Goal: Information Seeking & Learning: Learn about a topic

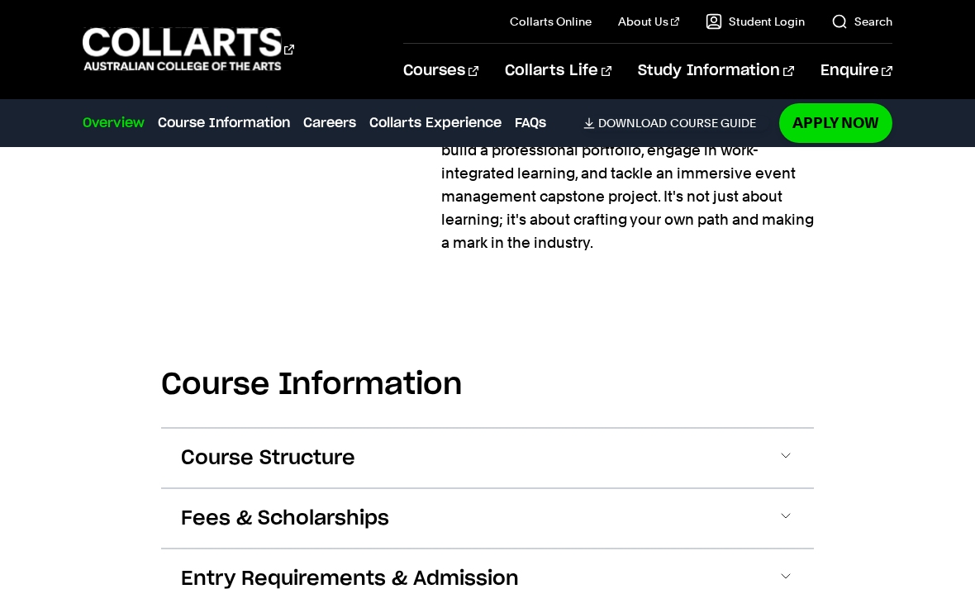
scroll to position [1847, 0]
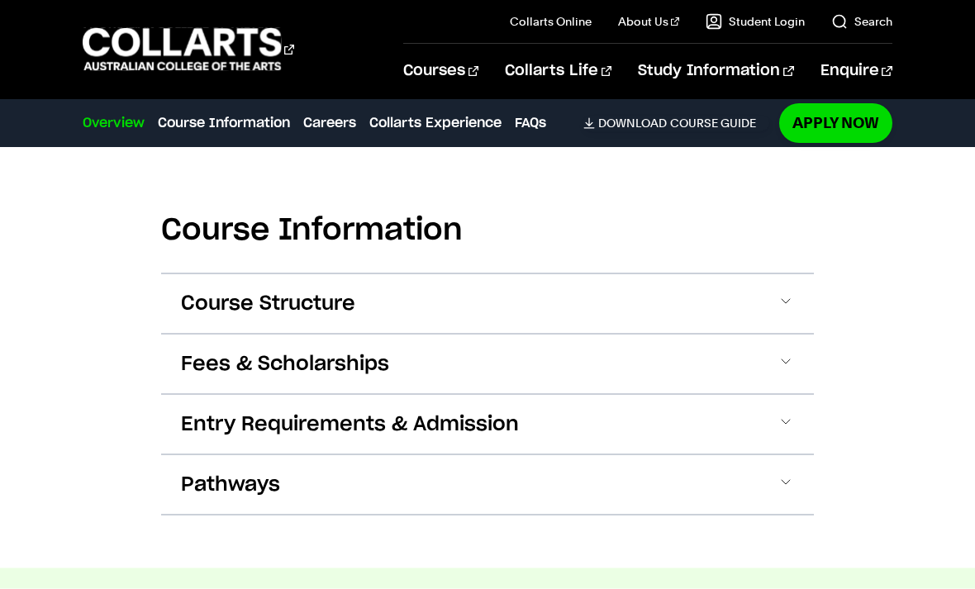
click at [206, 363] on span "Fees & Scholarships" at bounding box center [285, 364] width 208 height 26
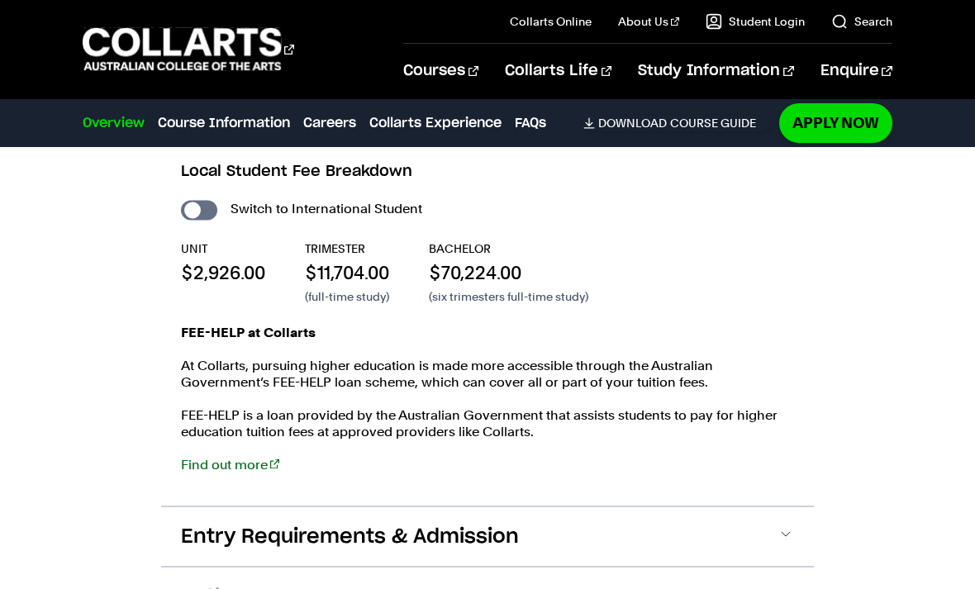
scroll to position [2152, 0]
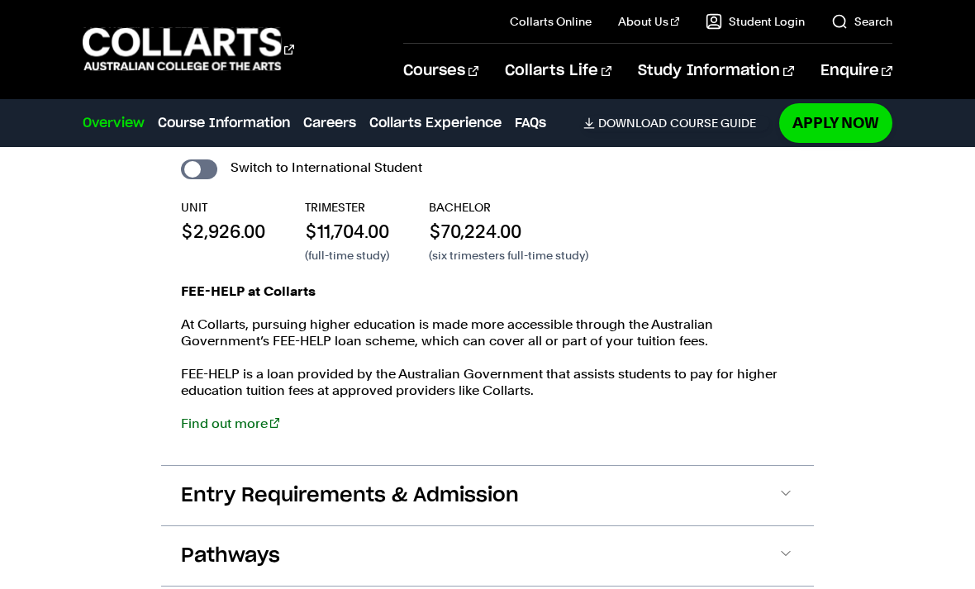
click at [212, 497] on span "Entry Requirements & Admission" at bounding box center [350, 495] width 338 height 26
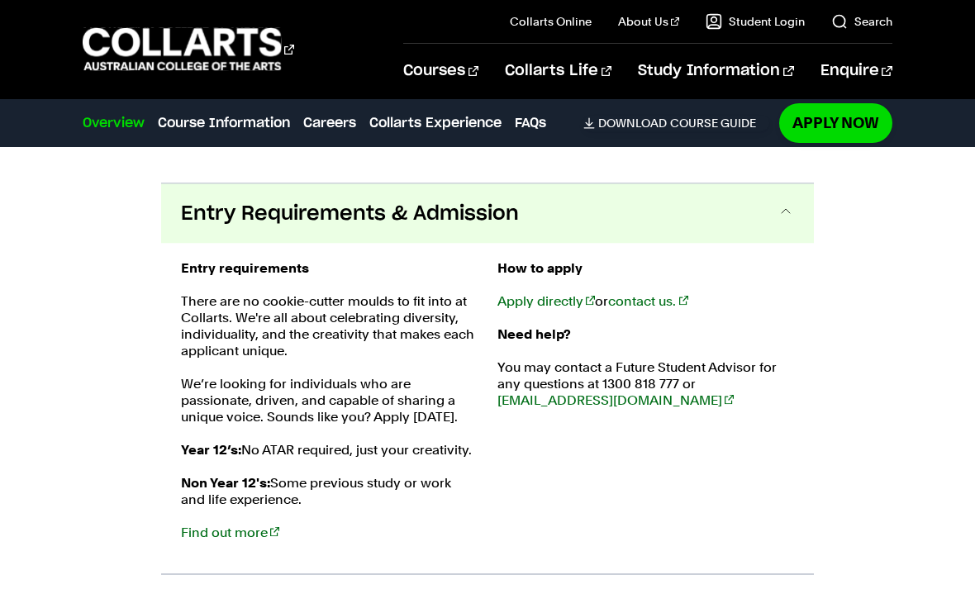
scroll to position [2469, 0]
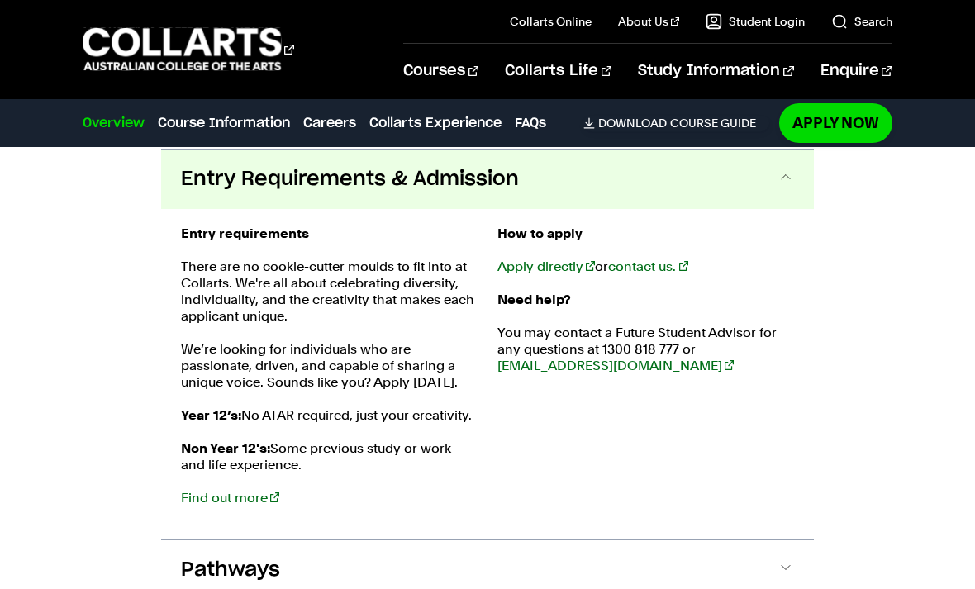
click at [684, 531] on div "Entry requirements There are no cookie-cutter moulds to fit into at Collarts. W…" at bounding box center [487, 374] width 653 height 330
click at [681, 581] on button "Pathways" at bounding box center [487, 569] width 653 height 59
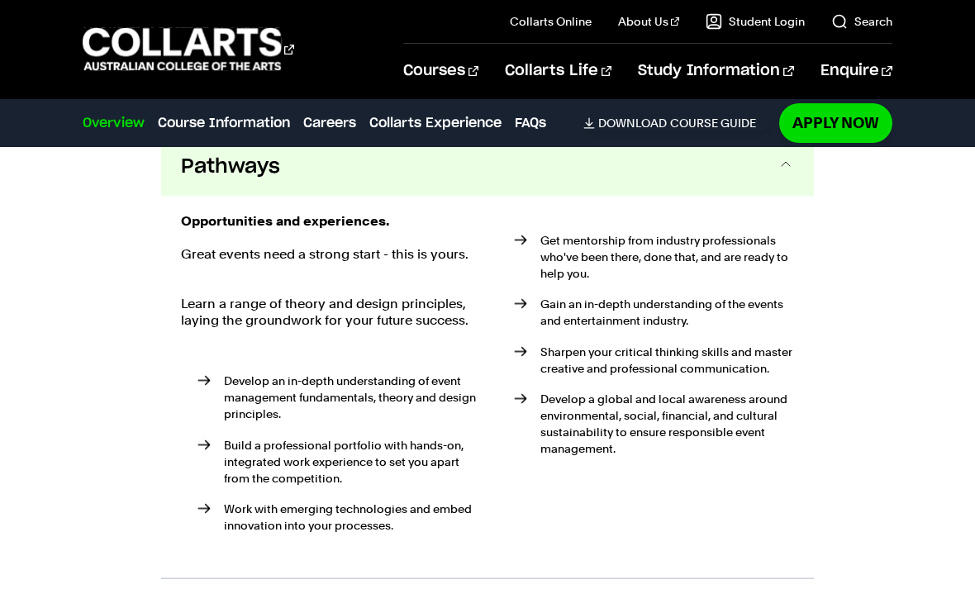
scroll to position [2872, 0]
click at [827, 141] on link "Apply Now" at bounding box center [835, 122] width 113 height 39
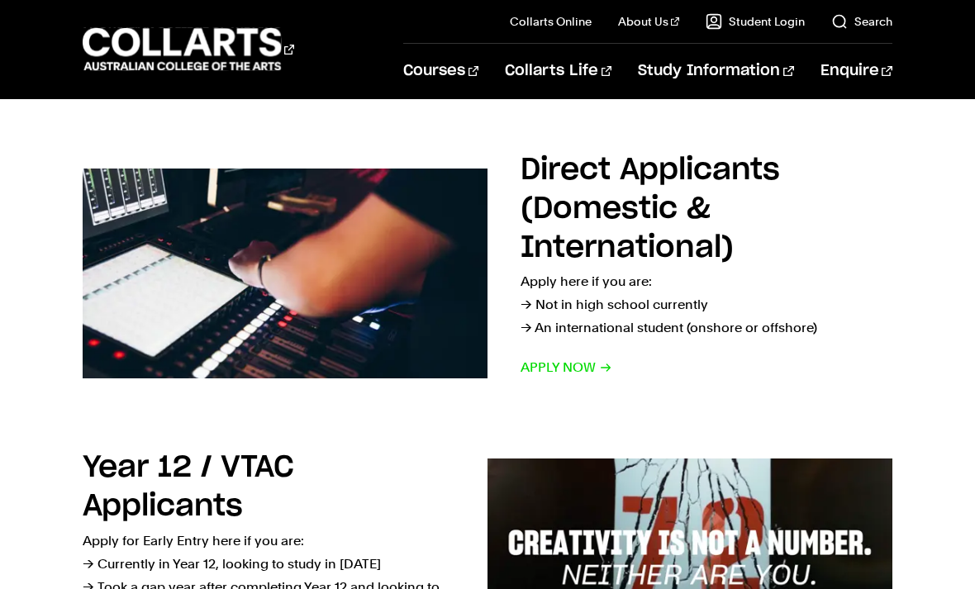
scroll to position [243, 0]
click at [603, 363] on span "Apply now" at bounding box center [566, 367] width 92 height 23
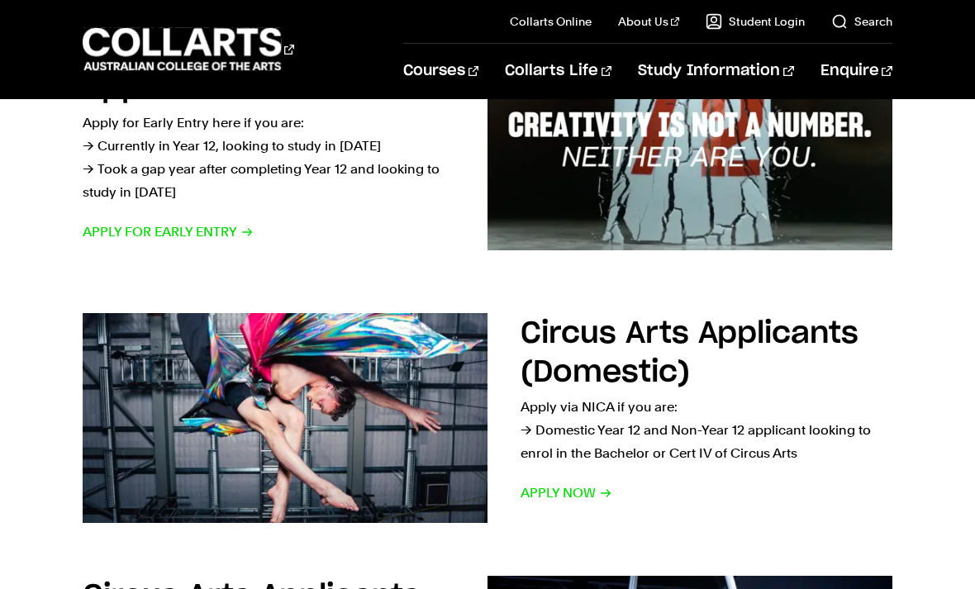
scroll to position [512, 0]
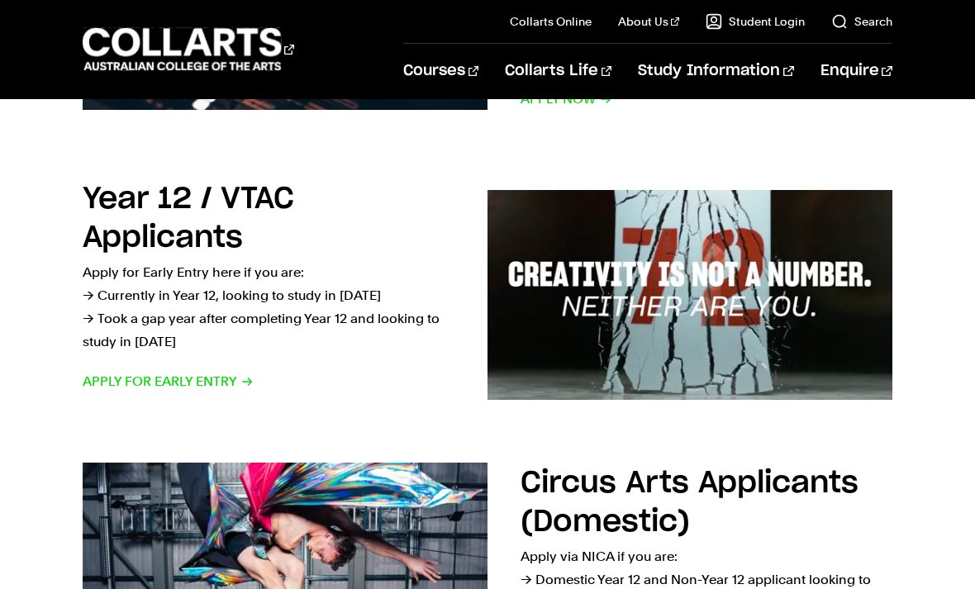
click at [148, 382] on span "Apply for Early Entry" at bounding box center [168, 381] width 171 height 23
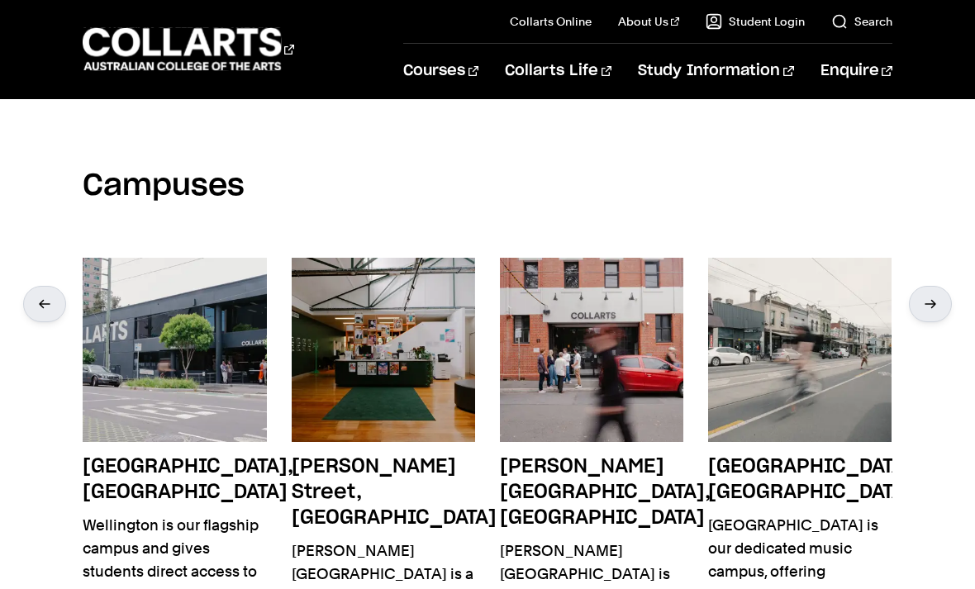
scroll to position [3119, 0]
click at [40, 286] on div at bounding box center [44, 304] width 43 height 36
click at [930, 286] on div at bounding box center [930, 304] width 43 height 36
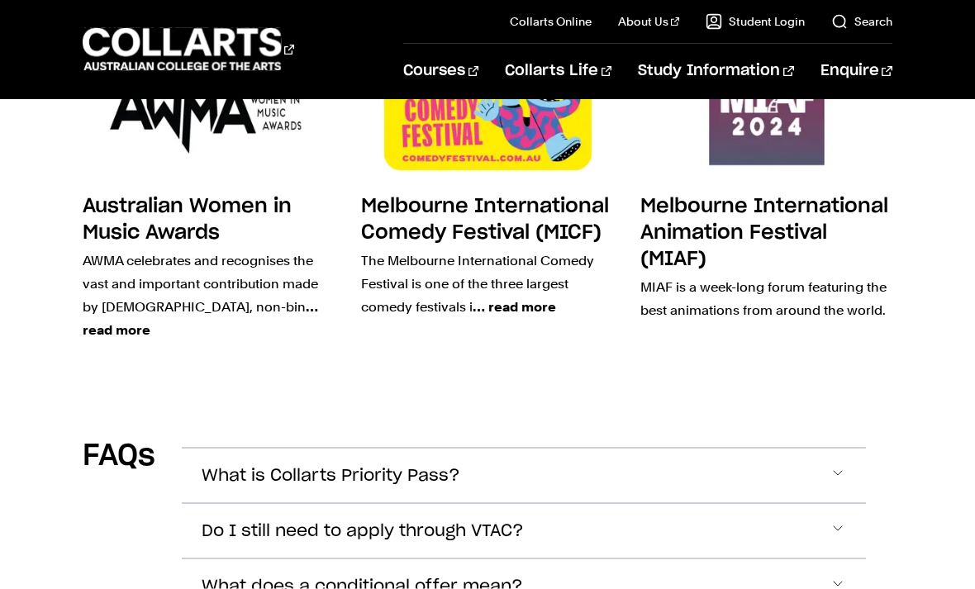
scroll to position [4901, 0]
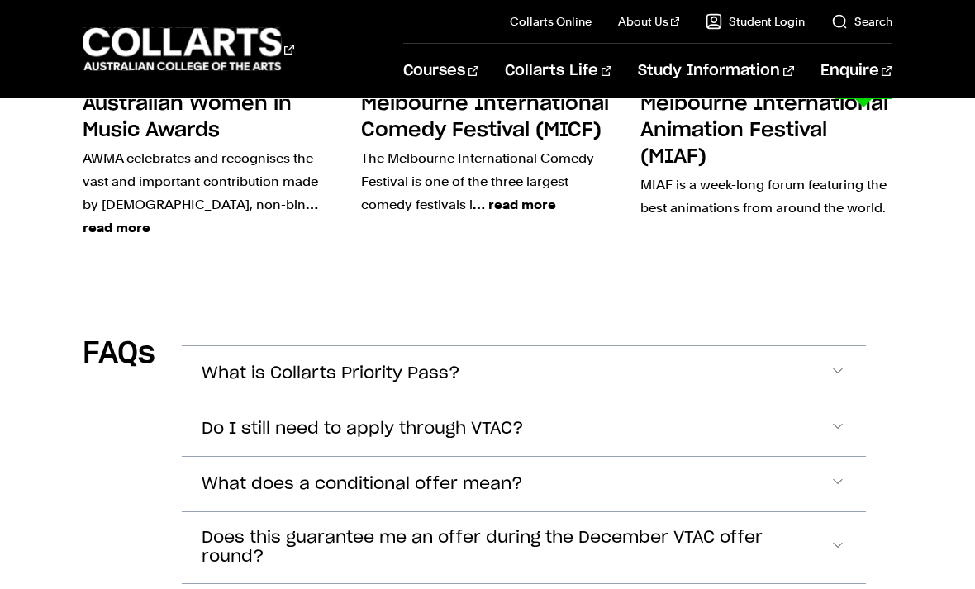
click at [208, 333] on span "Book a chat with a Course Advisor" at bounding box center [217, 341] width 190 height 94
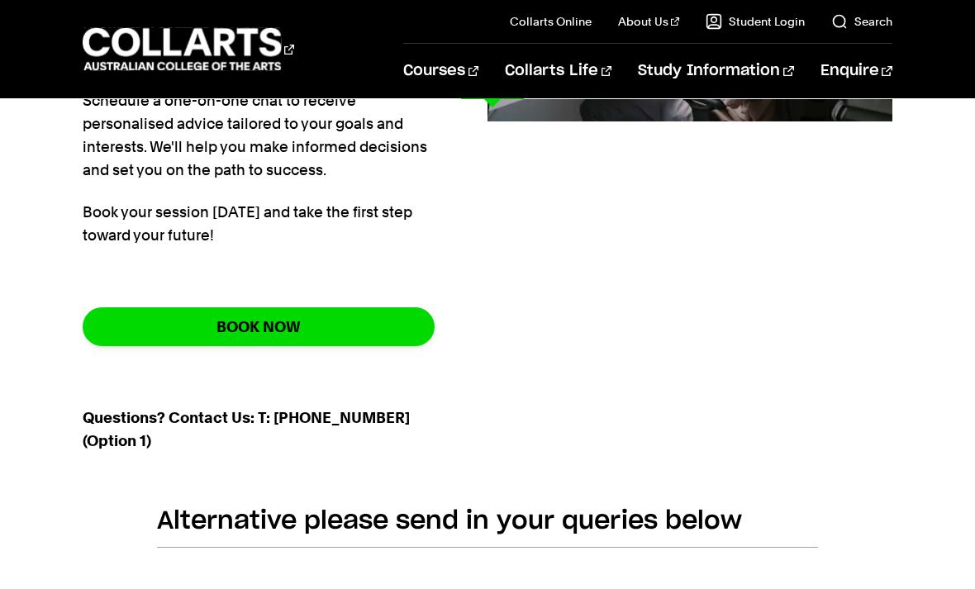
scroll to position [519, 0]
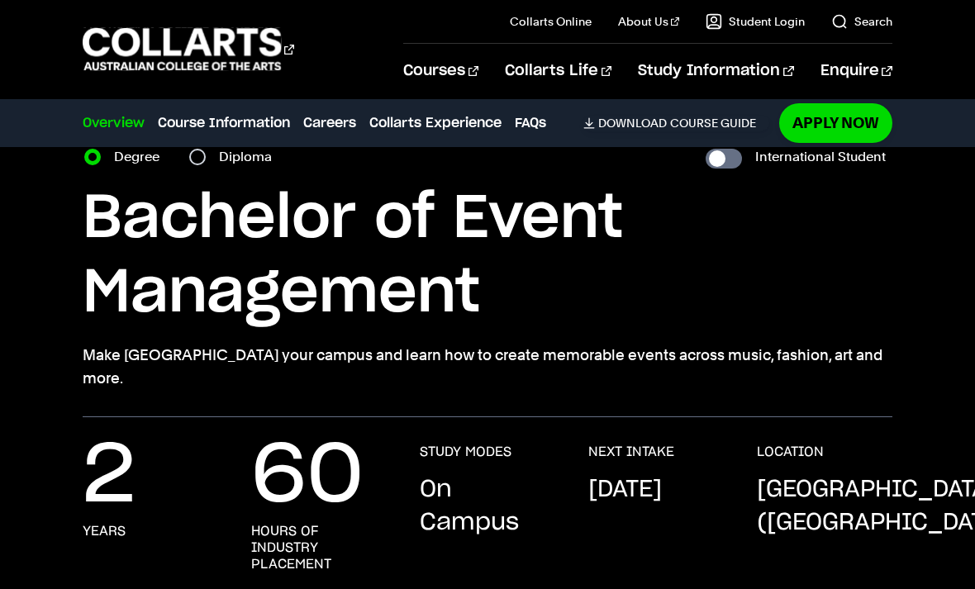
scroll to position [81, 0]
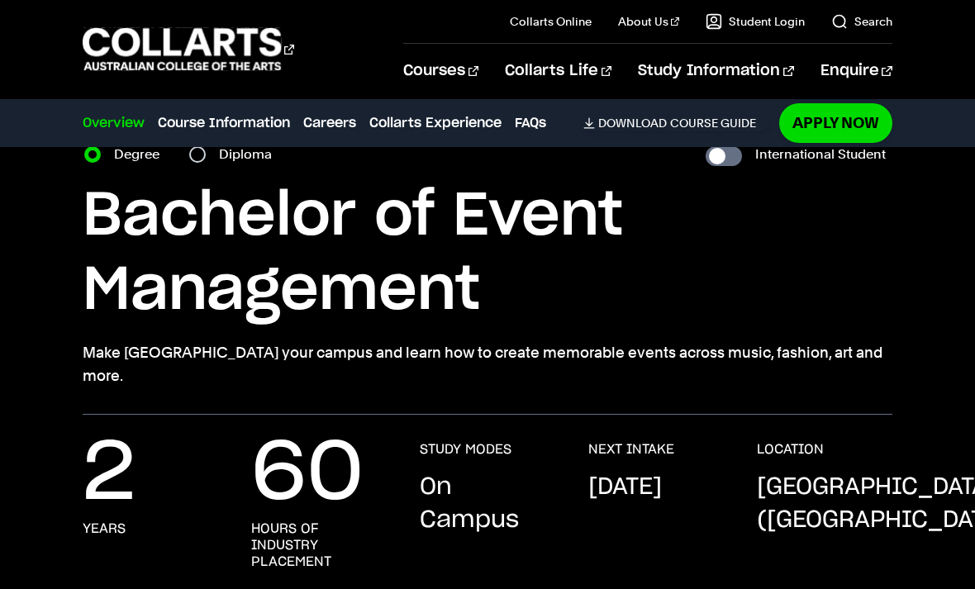
click at [721, 159] on input "International Student" at bounding box center [723, 156] width 36 height 20
checkbox input "true"
click at [714, 165] on input "International Student" at bounding box center [723, 156] width 36 height 20
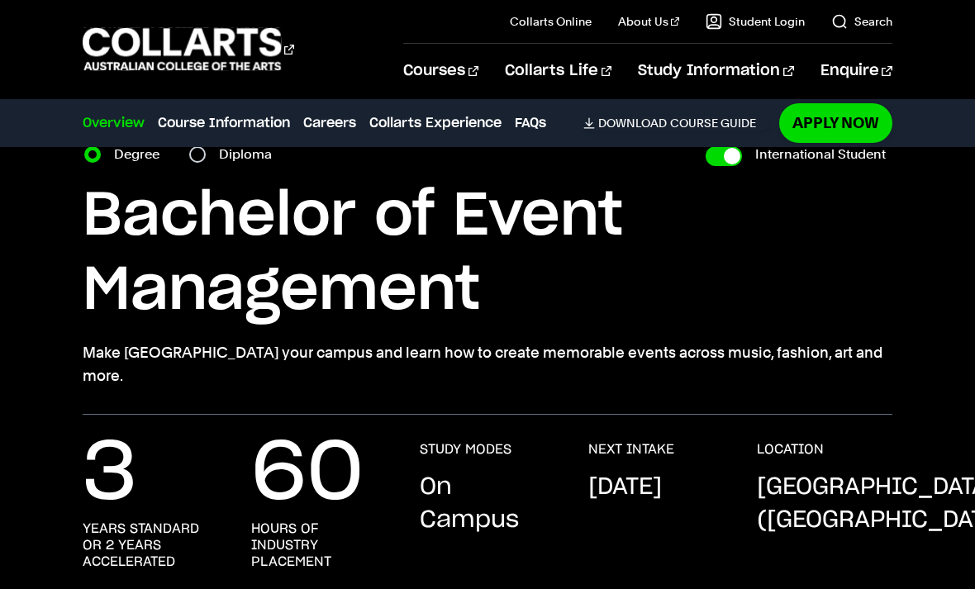
checkbox input "false"
click at [715, 153] on input "International Student" at bounding box center [723, 156] width 36 height 20
checkbox input "true"
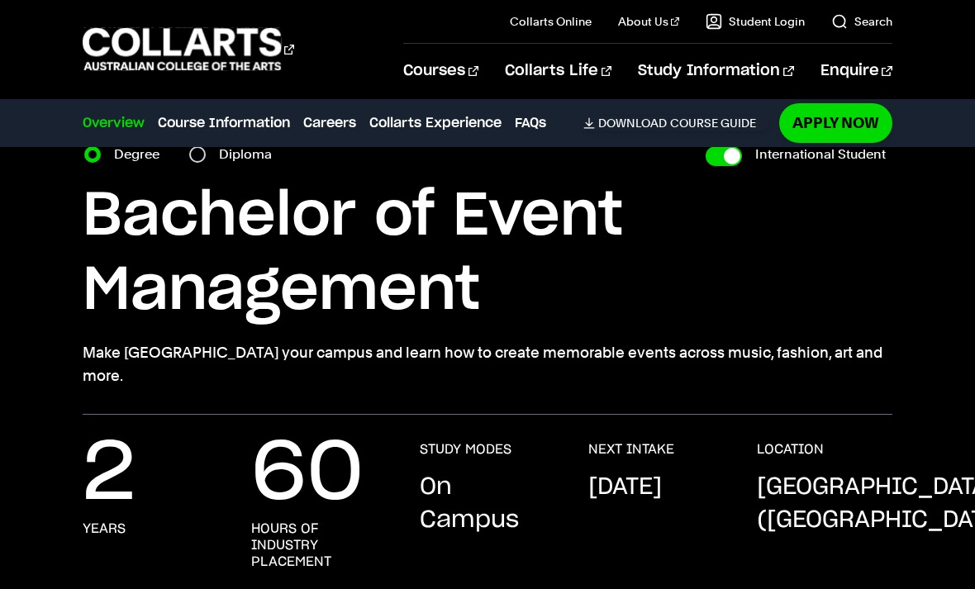
checkbox input "true"
click at [714, 147] on input "International Student" at bounding box center [723, 156] width 36 height 20
checkbox input "false"
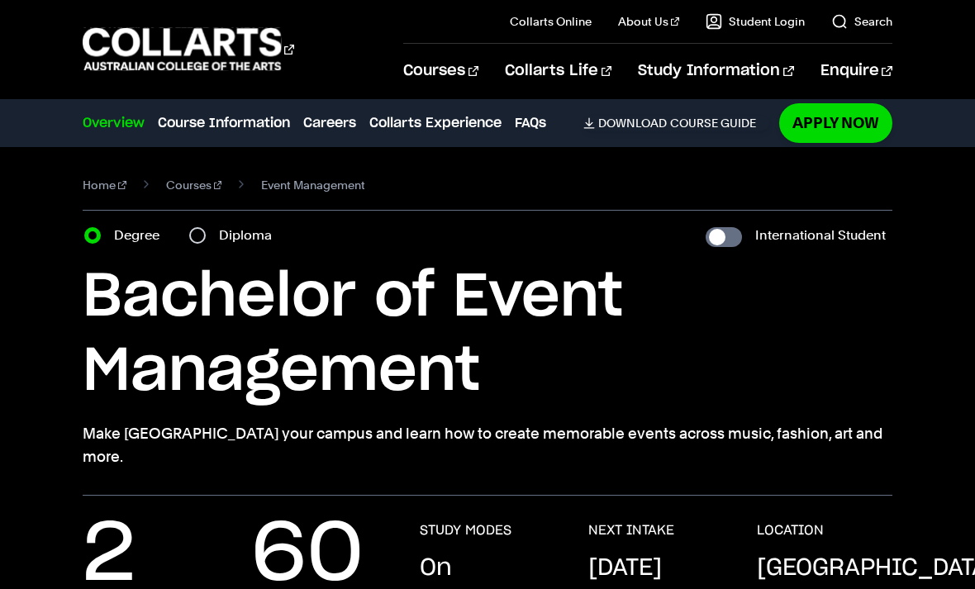
click at [838, 37] on il "Search" at bounding box center [848, 21] width 88 height 43
click at [857, 23] on link "Search" at bounding box center [861, 21] width 61 height 17
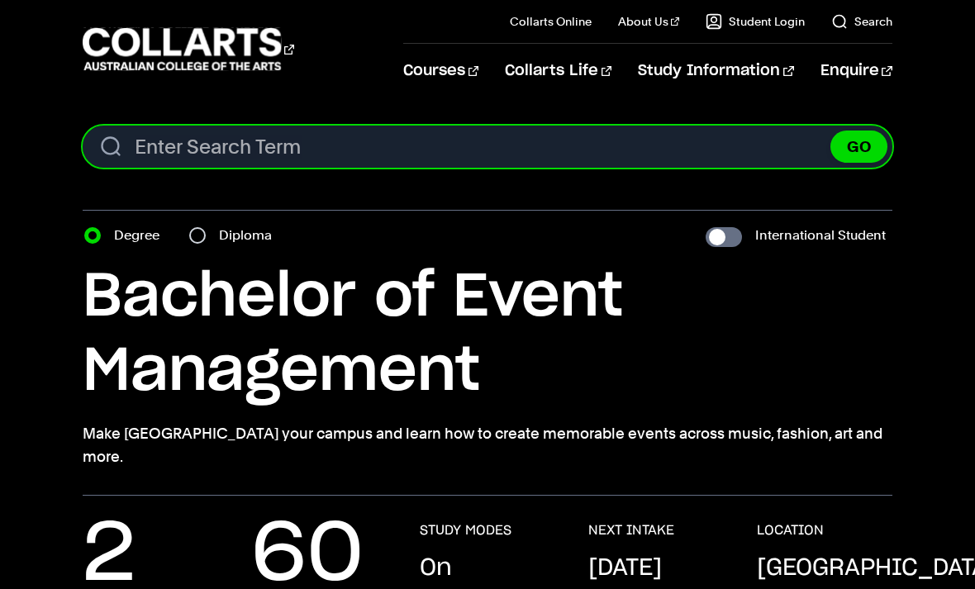
click at [680, 155] on input "Search content" at bounding box center [487, 147] width 809 height 42
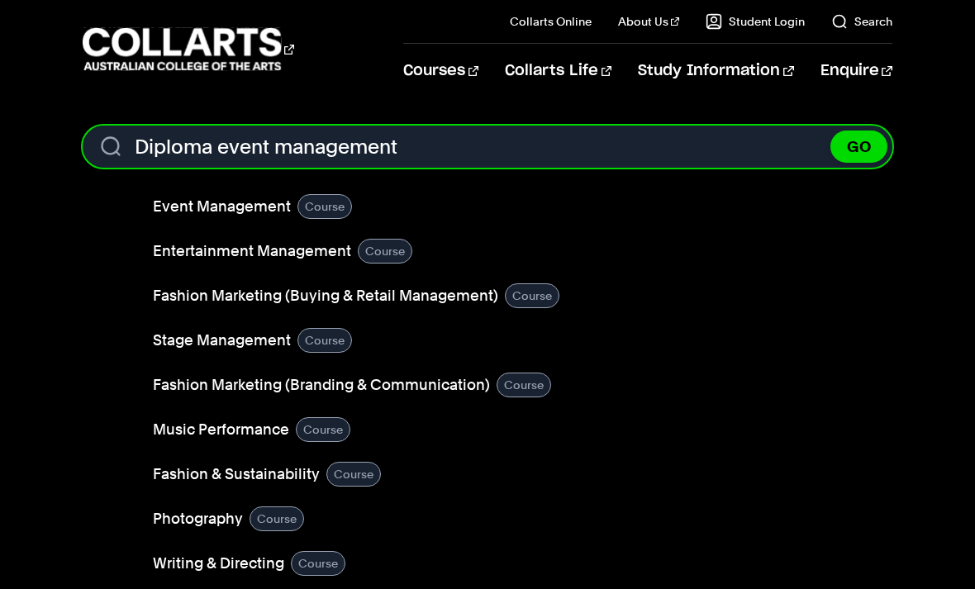
type input "Diploma event management"
click at [858, 146] on button "GO" at bounding box center [858, 147] width 57 height 32
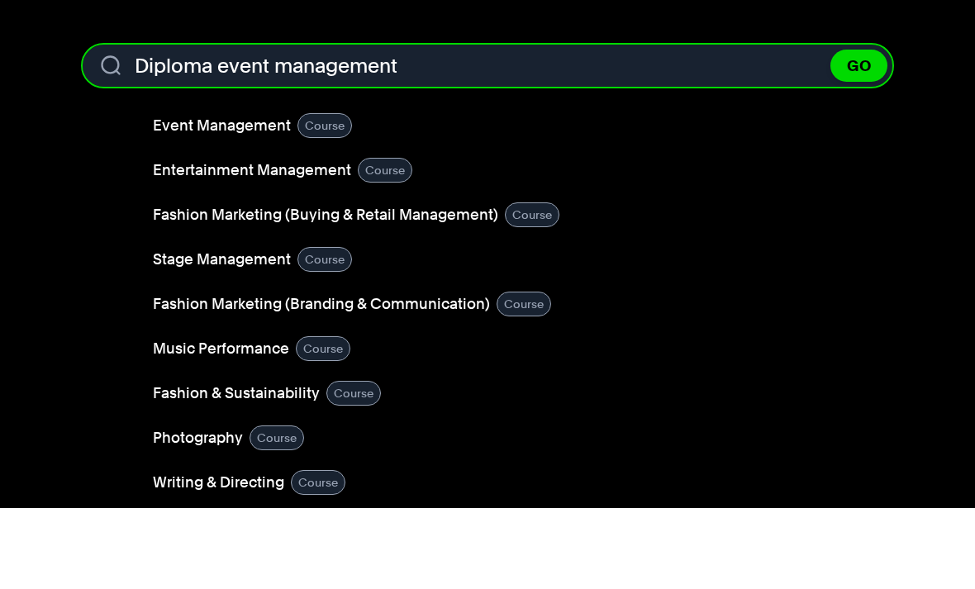
scroll to position [81, 0]
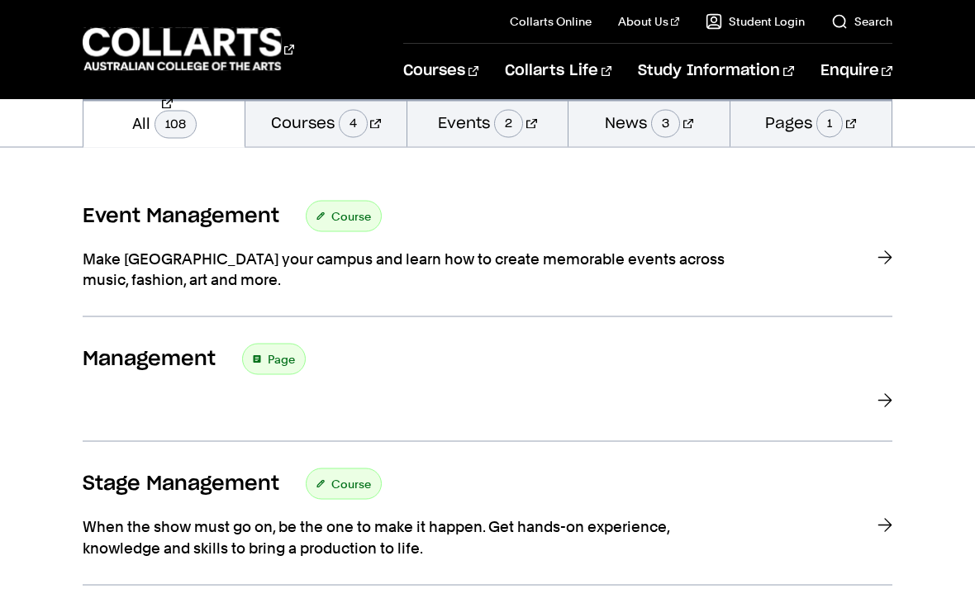
scroll to position [302, 0]
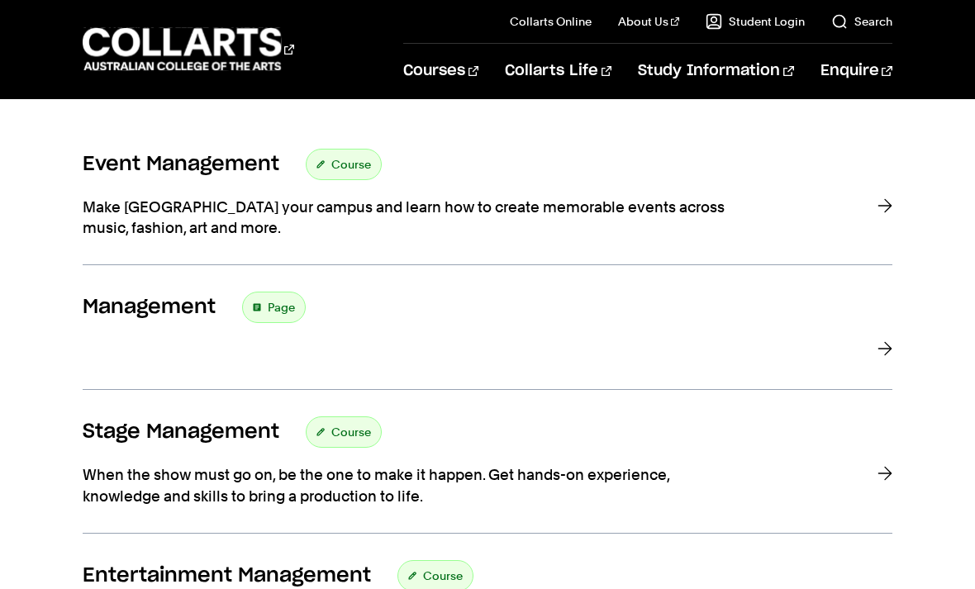
click at [876, 177] on div "Event Management Course" at bounding box center [487, 164] width 809 height 31
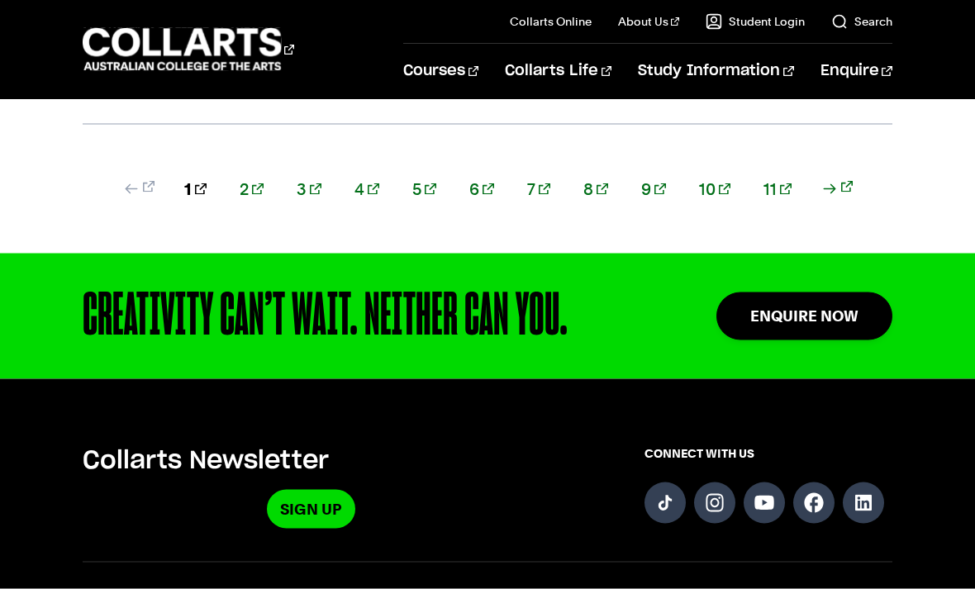
scroll to position [1653, 0]
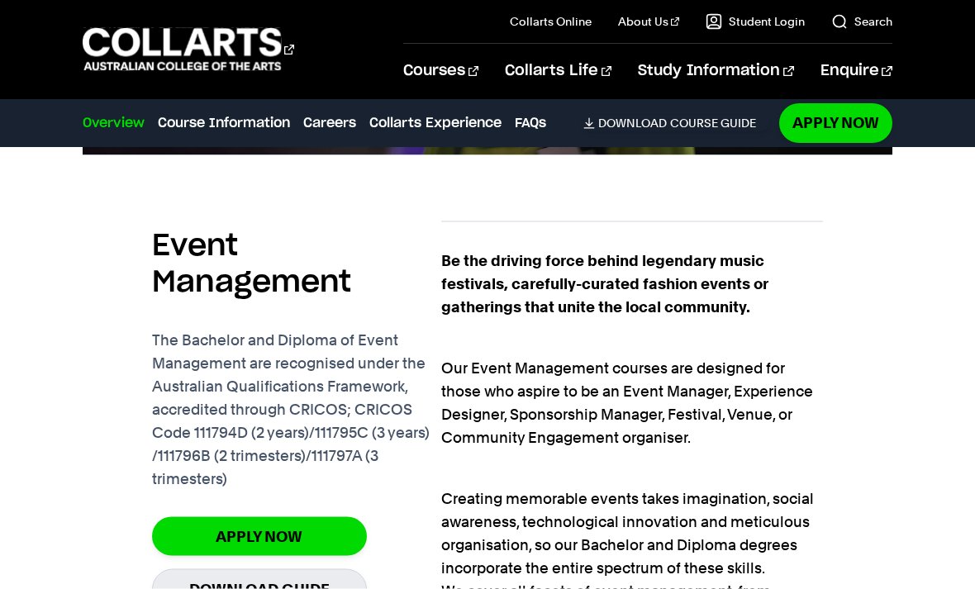
scroll to position [1000, 0]
